Goal: Task Accomplishment & Management: Complete application form

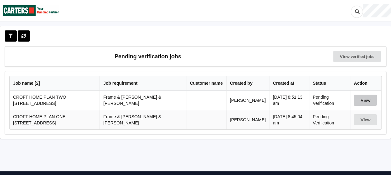
click at [356, 101] on button "View" at bounding box center [365, 100] width 23 height 11
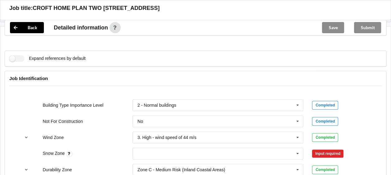
scroll to position [311, 0]
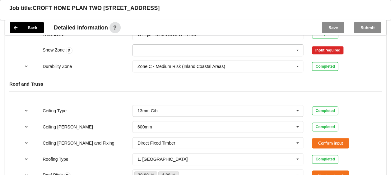
click at [299, 45] on icon at bounding box center [297, 51] width 9 height 12
click at [140, 58] on div "N0" at bounding box center [218, 62] width 170 height 12
click at [339, 45] on button "Confirm input" at bounding box center [330, 50] width 37 height 10
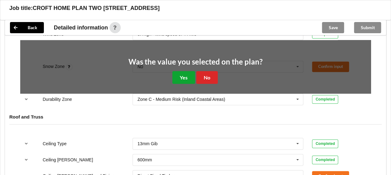
click at [177, 71] on button "Yes" at bounding box center [183, 77] width 23 height 13
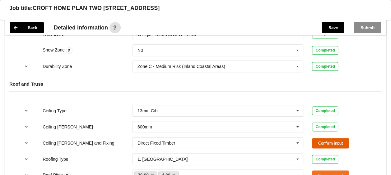
click at [327, 138] on button "Confirm input" at bounding box center [330, 143] width 37 height 10
click at [320, 171] on button "Confirm input" at bounding box center [330, 176] width 37 height 10
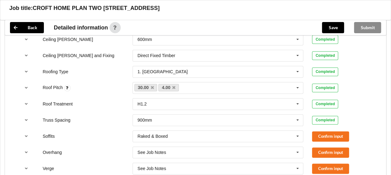
scroll to position [435, 0]
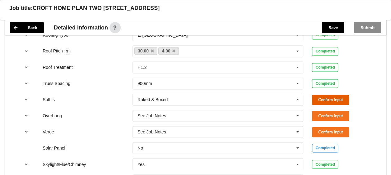
click at [323, 95] on button "Confirm input" at bounding box center [330, 100] width 37 height 10
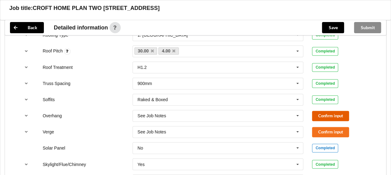
click at [323, 111] on button "Confirm input" at bounding box center [330, 116] width 37 height 10
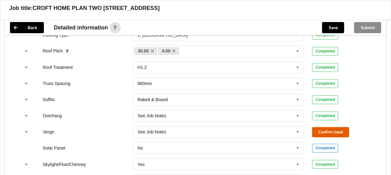
click at [323, 127] on button "Confirm input" at bounding box center [330, 132] width 37 height 10
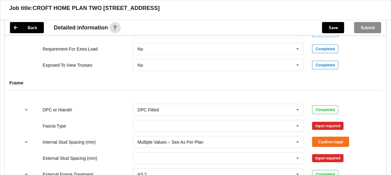
scroll to position [591, 0]
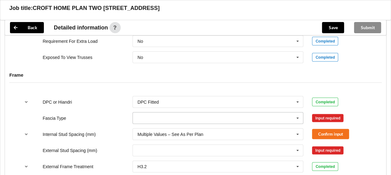
click at [298, 113] on icon at bounding box center [297, 119] width 9 height 12
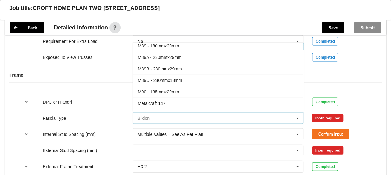
scroll to position [62, 0]
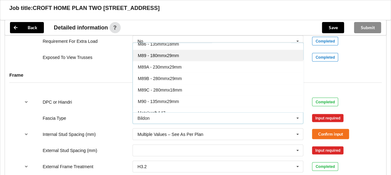
click at [178, 50] on div "M89 - 180mmx29mm" at bounding box center [218, 56] width 170 height 12
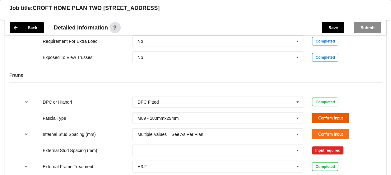
click at [323, 114] on button "Confirm input" at bounding box center [330, 118] width 37 height 10
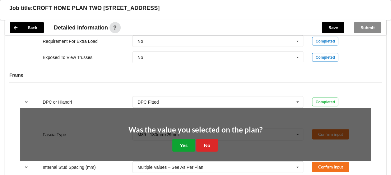
click at [183, 139] on button "Yes" at bounding box center [183, 145] width 23 height 13
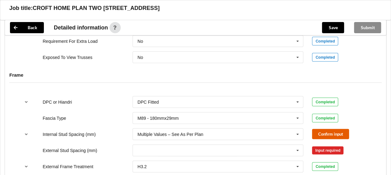
click at [325, 129] on button "Confirm input" at bounding box center [330, 134] width 37 height 10
click at [300, 145] on icon at bounding box center [297, 151] width 9 height 12
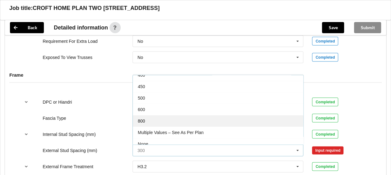
scroll to position [33, 0]
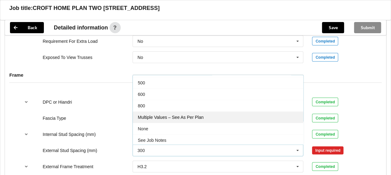
click at [179, 115] on span "Multiple Values – See As Per Plan" at bounding box center [171, 117] width 66 height 5
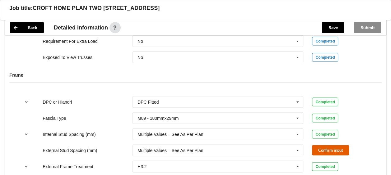
click at [324, 146] on button "Confirm input" at bounding box center [330, 151] width 37 height 10
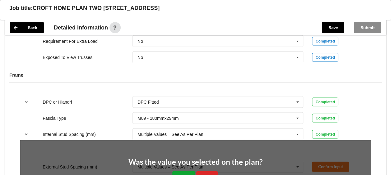
click at [186, 172] on button "Yes" at bounding box center [183, 178] width 23 height 13
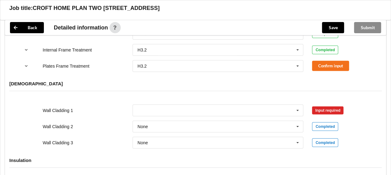
scroll to position [715, 0]
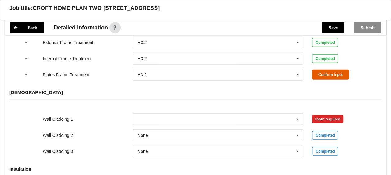
click at [327, 70] on button "Confirm input" at bounding box center [330, 75] width 37 height 10
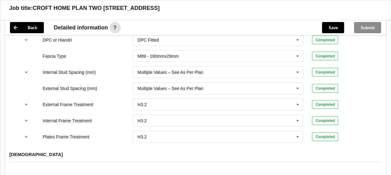
scroll to position [746, 0]
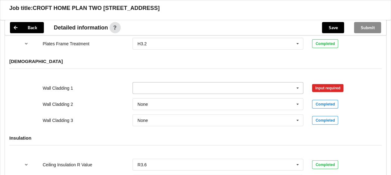
click at [296, 83] on icon at bounding box center [297, 89] width 9 height 12
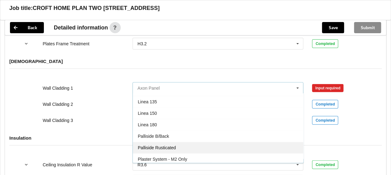
scroll to position [311, 0]
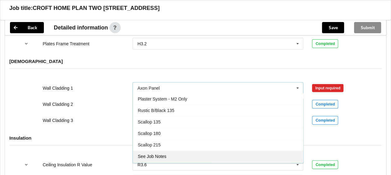
click at [175, 151] on div "See Job Notes" at bounding box center [218, 157] width 170 height 12
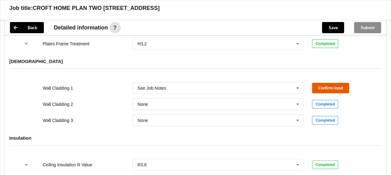
click at [321, 83] on button "Confirm input" at bounding box center [330, 88] width 37 height 10
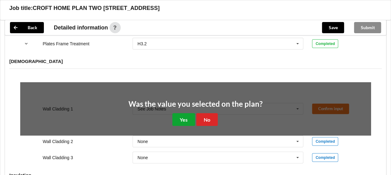
click at [187, 114] on button "Yes" at bounding box center [183, 120] width 23 height 13
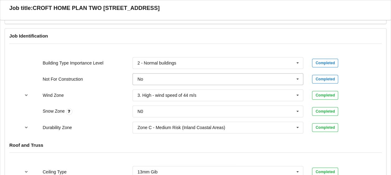
scroll to position [155, 0]
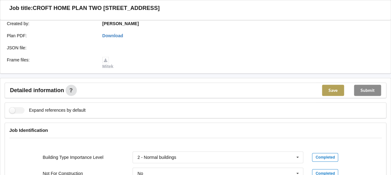
click at [328, 86] on button "Save" at bounding box center [333, 90] width 22 height 11
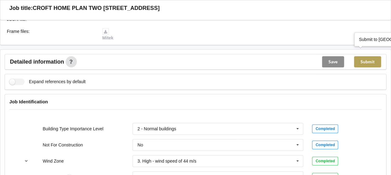
click at [367, 58] on button "Submit" at bounding box center [367, 61] width 27 height 11
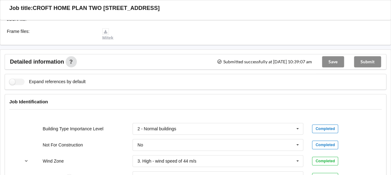
click at [371, 54] on div "Submit" at bounding box center [367, 61] width 37 height 15
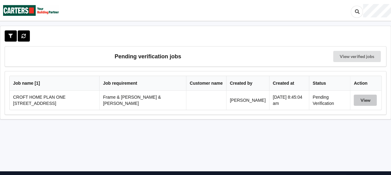
click at [359, 99] on button "View" at bounding box center [365, 100] width 23 height 11
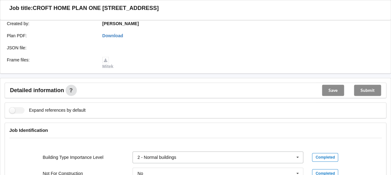
scroll to position [249, 0]
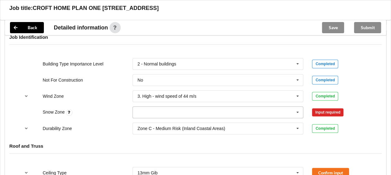
click at [298, 107] on icon at bounding box center [297, 113] width 9 height 12
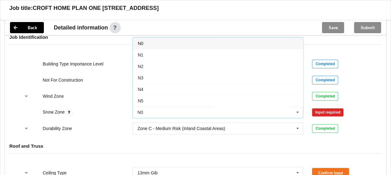
click at [146, 39] on div "N0" at bounding box center [218, 44] width 170 height 12
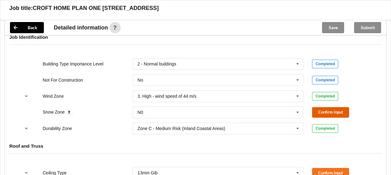
click at [328, 107] on button "Confirm input" at bounding box center [330, 112] width 37 height 10
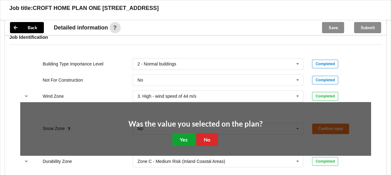
click at [179, 133] on button "Yes" at bounding box center [183, 139] width 23 height 13
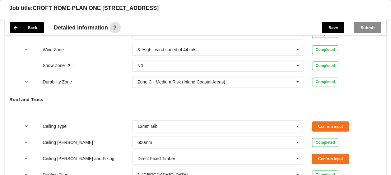
scroll to position [373, 0]
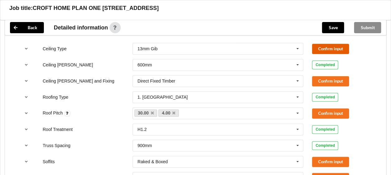
click at [317, 44] on button "Confirm input" at bounding box center [330, 49] width 37 height 10
click at [317, 76] on button "Confirm input" at bounding box center [330, 81] width 37 height 10
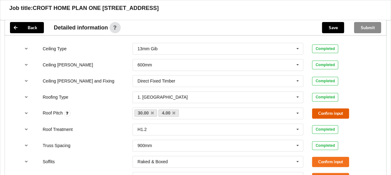
click at [318, 109] on button "Confirm input" at bounding box center [330, 114] width 37 height 10
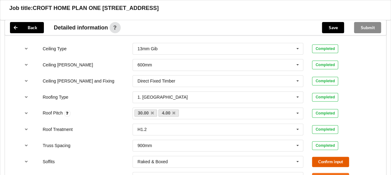
drag, startPoint x: 328, startPoint y: 156, endPoint x: 328, endPoint y: 162, distance: 5.9
click at [328, 157] on button "Confirm input" at bounding box center [330, 162] width 37 height 10
click at [327, 173] on button "Confirm input" at bounding box center [330, 178] width 37 height 10
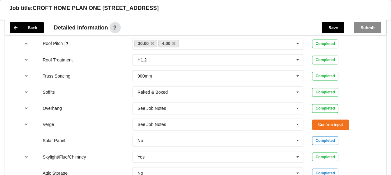
scroll to position [466, 0]
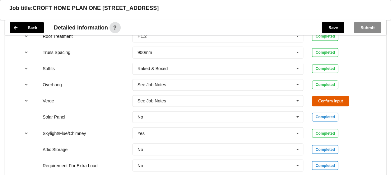
click at [325, 96] on button "Confirm input" at bounding box center [330, 101] width 37 height 10
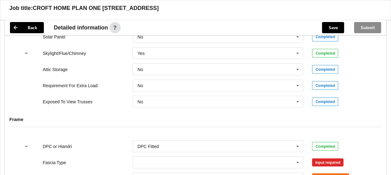
scroll to position [560, 0]
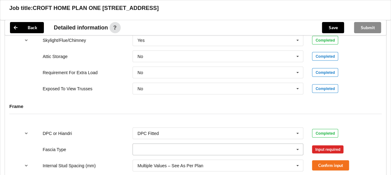
click at [297, 144] on icon at bounding box center [297, 150] width 9 height 12
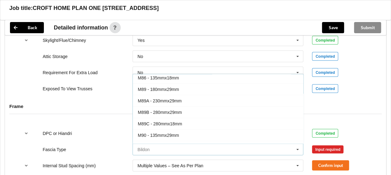
scroll to position [62, 0]
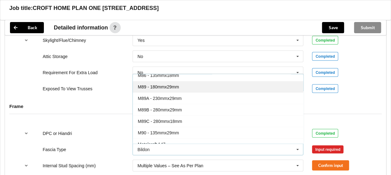
click at [175, 81] on div "M89 - 180mmx29mm" at bounding box center [218, 87] width 170 height 12
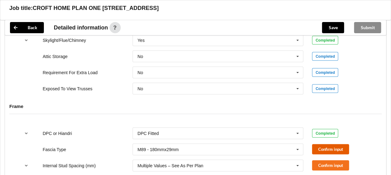
click at [330, 144] on button "Confirm input" at bounding box center [330, 149] width 37 height 10
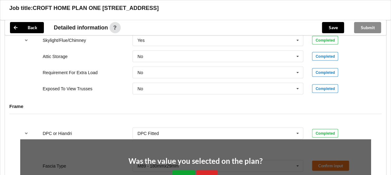
click at [185, 170] on button "Yes" at bounding box center [183, 176] width 23 height 13
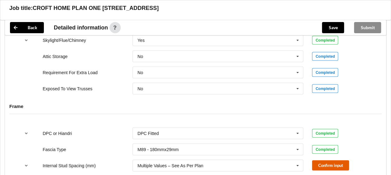
click at [315, 160] on button "Confirm input" at bounding box center [330, 165] width 37 height 10
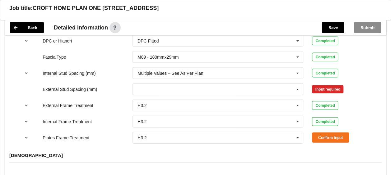
scroll to position [653, 0]
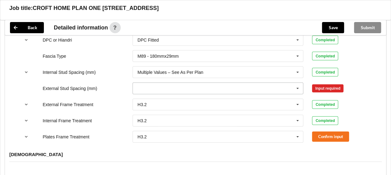
click at [299, 83] on icon at bounding box center [297, 89] width 9 height 12
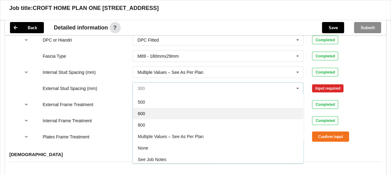
scroll to position [33, 0]
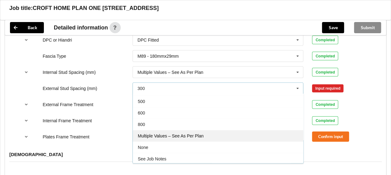
click at [198, 130] on div "Multiple Values – See As Per Plan" at bounding box center [218, 136] width 170 height 12
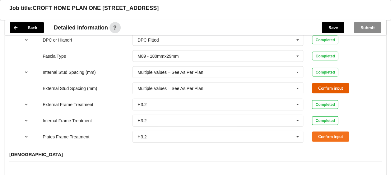
click at [334, 83] on button "Confirm input" at bounding box center [330, 88] width 37 height 10
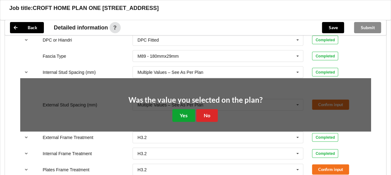
click at [188, 110] on button "Yes" at bounding box center [183, 115] width 23 height 13
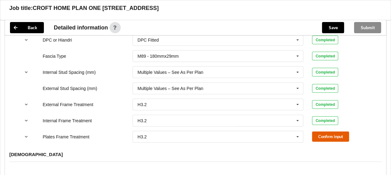
click at [326, 132] on button "Confirm input" at bounding box center [330, 137] width 37 height 10
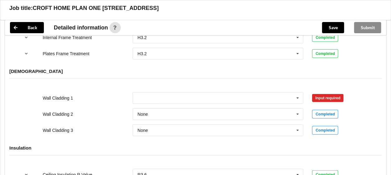
scroll to position [777, 0]
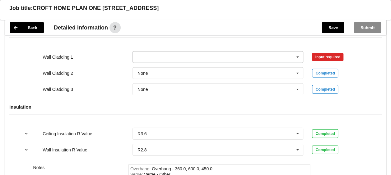
click at [295, 52] on icon at bounding box center [297, 58] width 9 height 12
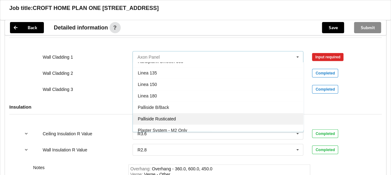
scroll to position [311, 0]
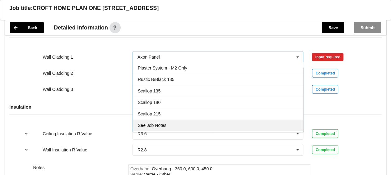
click at [193, 120] on div "See Job Notes" at bounding box center [218, 126] width 170 height 12
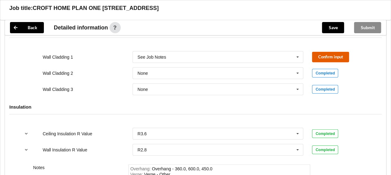
click at [332, 52] on button "Confirm input" at bounding box center [330, 57] width 37 height 10
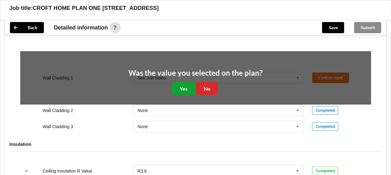
click at [183, 82] on button "Yes" at bounding box center [183, 88] width 23 height 13
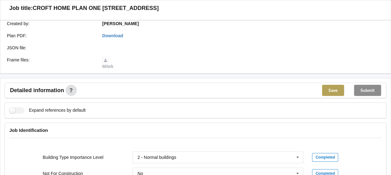
click at [330, 85] on button "Save" at bounding box center [333, 90] width 22 height 11
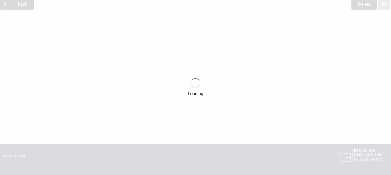
scroll to position [155, 0]
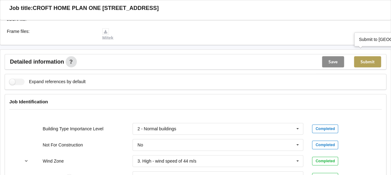
click at [370, 56] on button "Submit" at bounding box center [367, 61] width 27 height 11
